Goal: Task Accomplishment & Management: Manage account settings

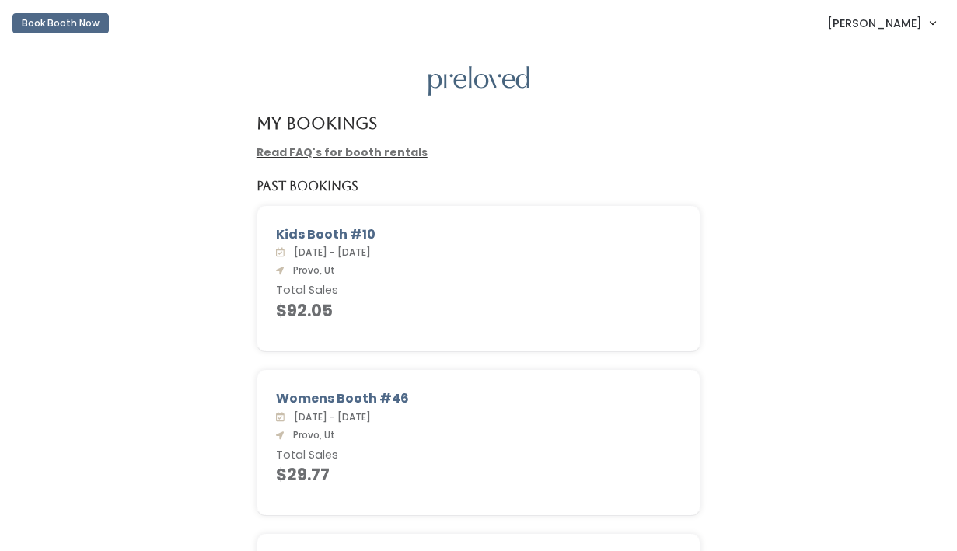
click at [897, 19] on span "[PERSON_NAME]" at bounding box center [874, 23] width 95 height 17
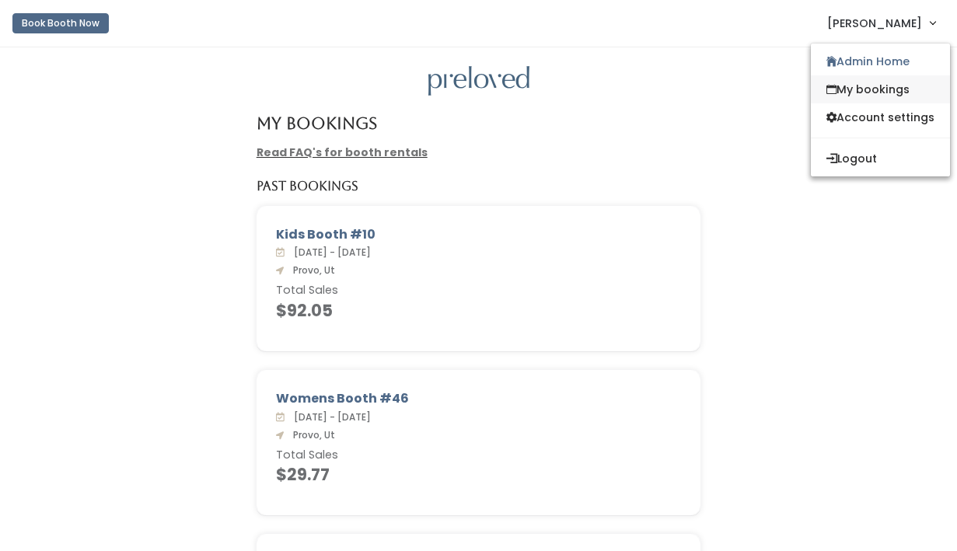
click at [869, 91] on link "My bookings" at bounding box center [880, 89] width 139 height 28
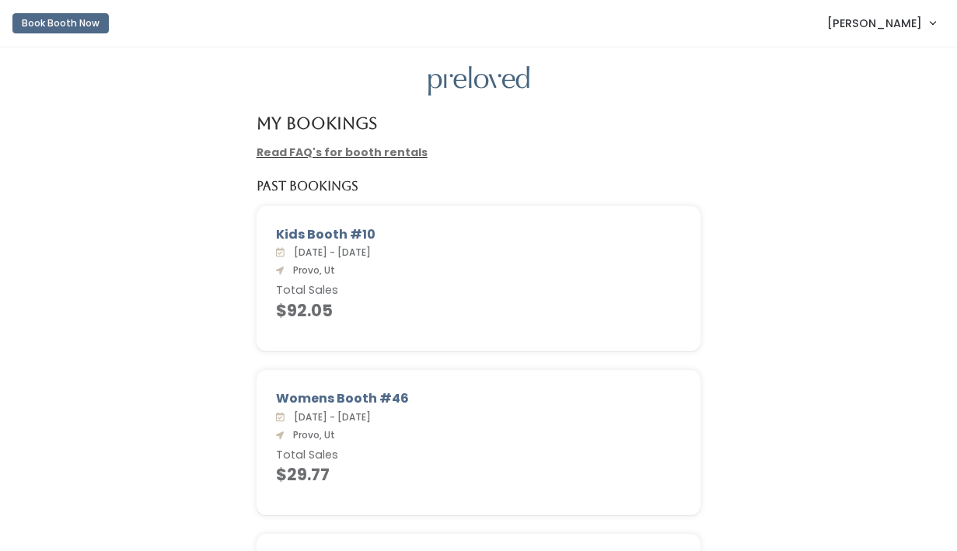
click at [905, 2] on nav "Book Booth Now Satu Kujanpaa Admin Home My bookings Account settings Logout" at bounding box center [478, 23] width 957 height 47
click at [894, 20] on span "[PERSON_NAME]" at bounding box center [874, 23] width 95 height 17
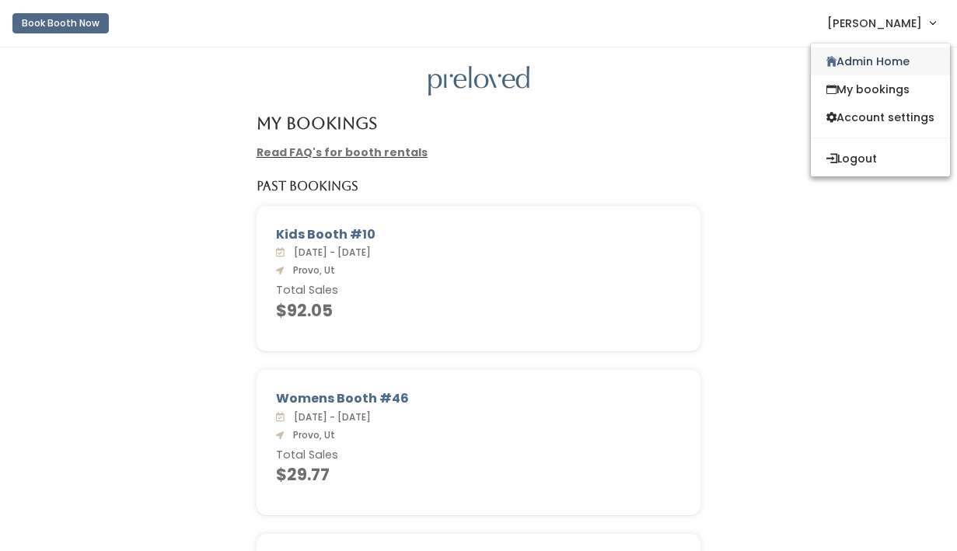
click at [874, 51] on link "Admin Home" at bounding box center [880, 61] width 139 height 28
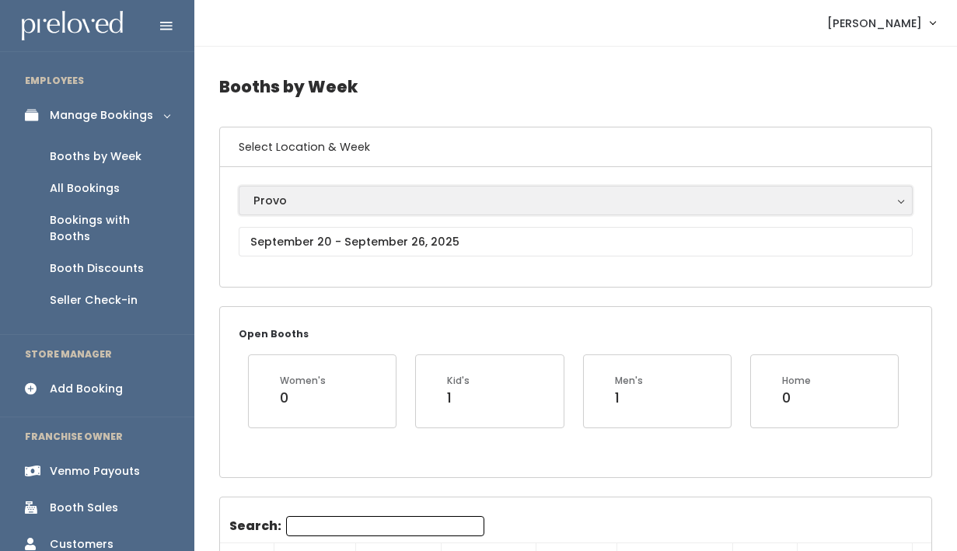
click at [303, 189] on button "Provo" at bounding box center [576, 201] width 674 height 30
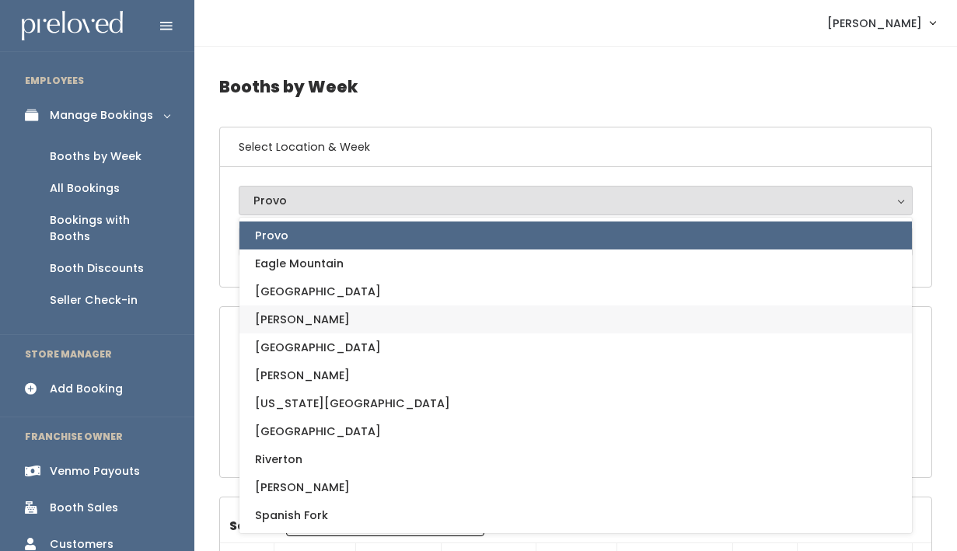
click at [308, 313] on link "[PERSON_NAME]" at bounding box center [575, 320] width 673 height 28
select select "18"
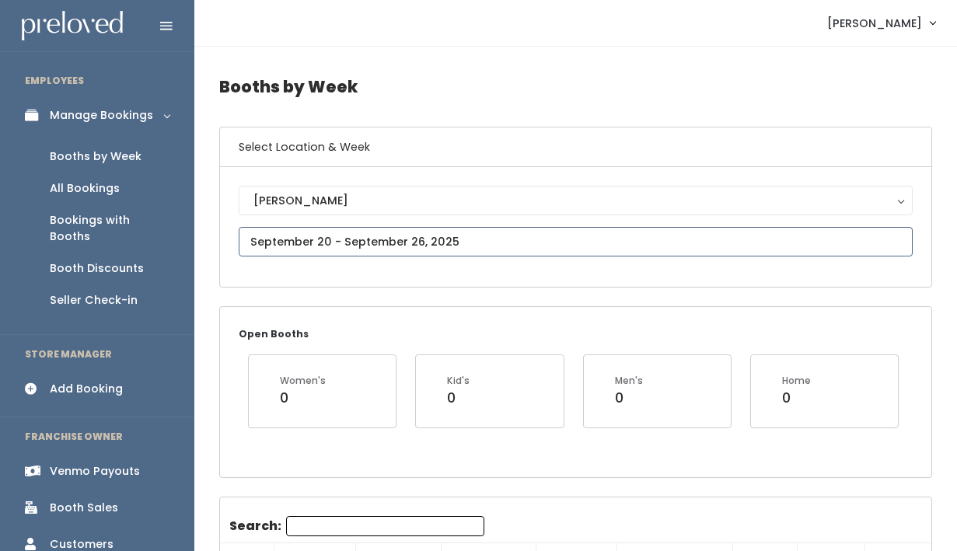
click at [376, 242] on input "text" at bounding box center [576, 242] width 674 height 30
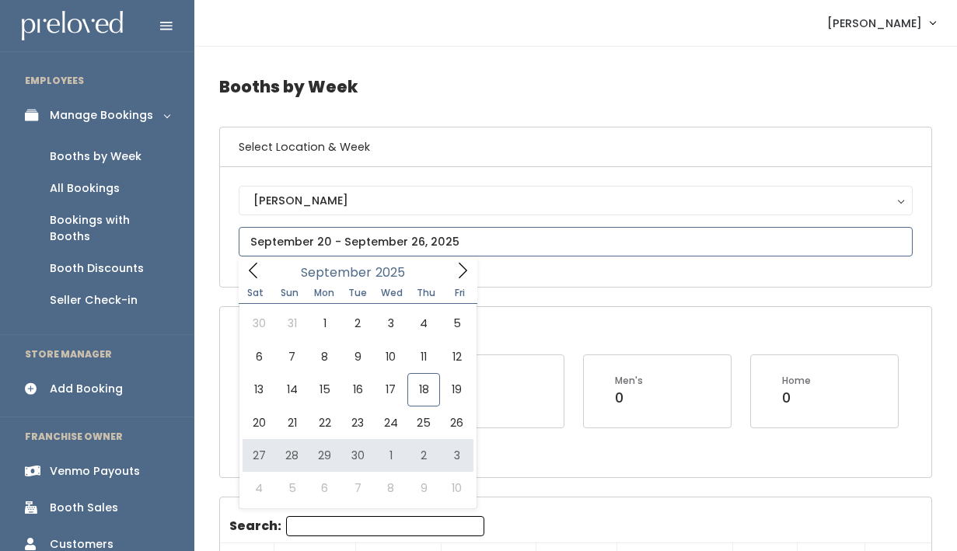
type input "[DATE] to [DATE]"
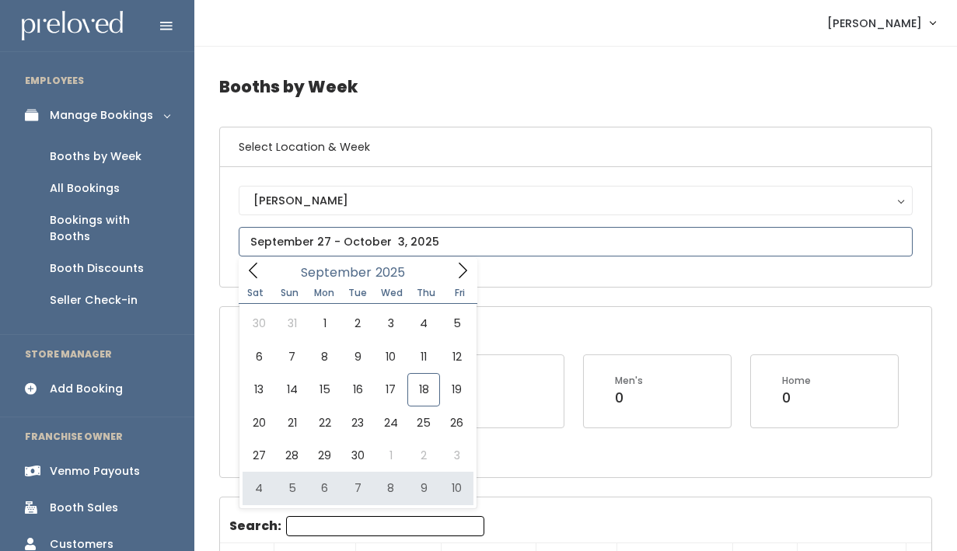
type input "October 4 to October 10"
